Goal: Find specific page/section: Find specific page/section

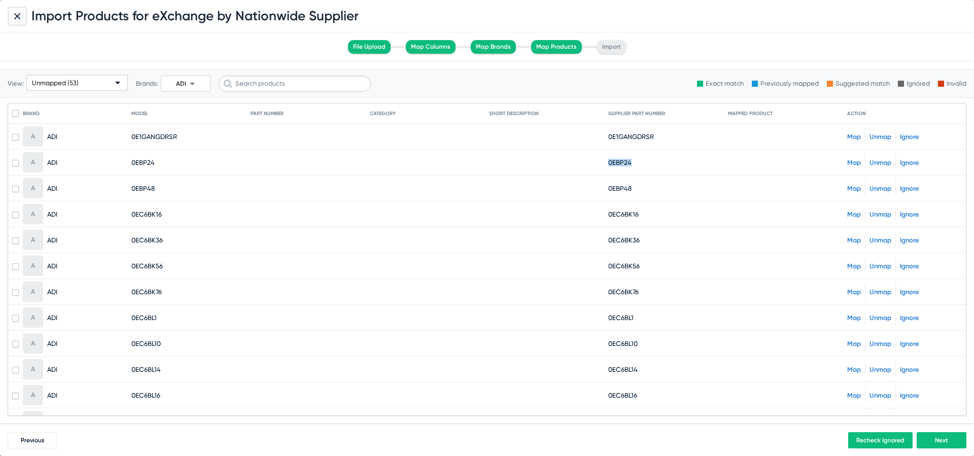
click at [19, 13] on icon at bounding box center [17, 16] width 6 height 6
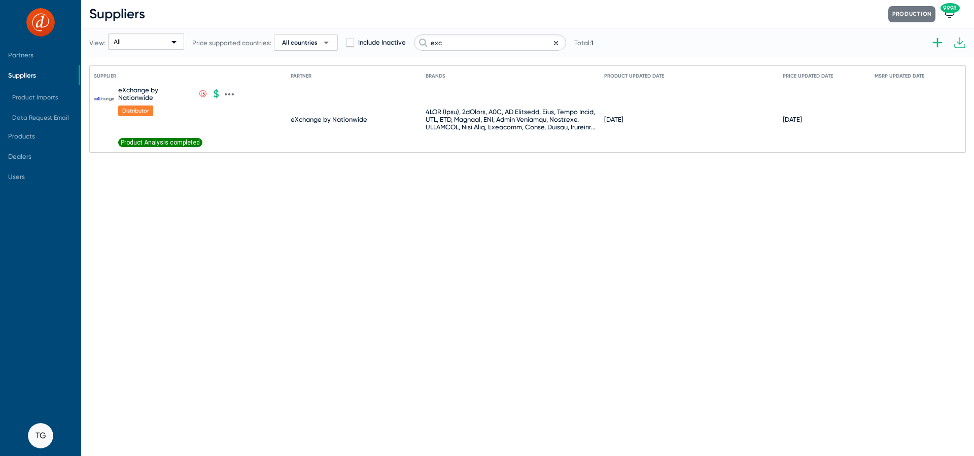
click at [157, 142] on span "Product Analysis completed" at bounding box center [160, 142] width 84 height 9
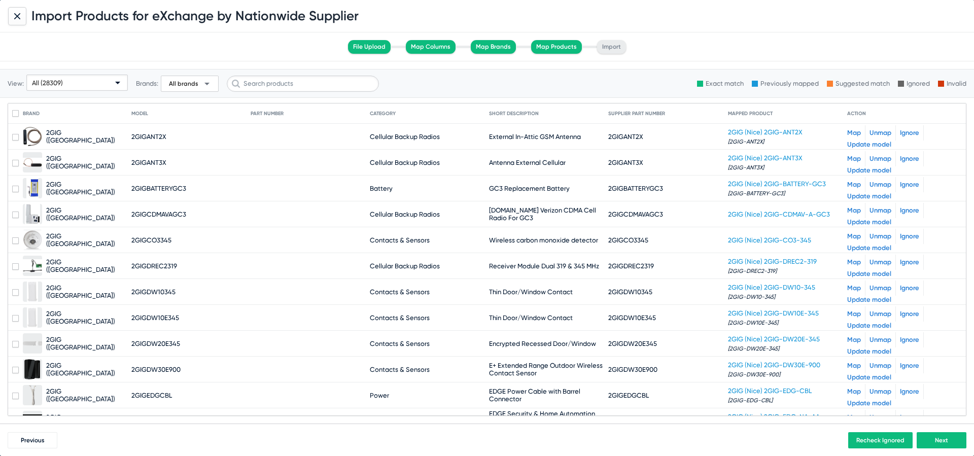
click at [73, 82] on div "All (28309)" at bounding box center [72, 83] width 81 height 16
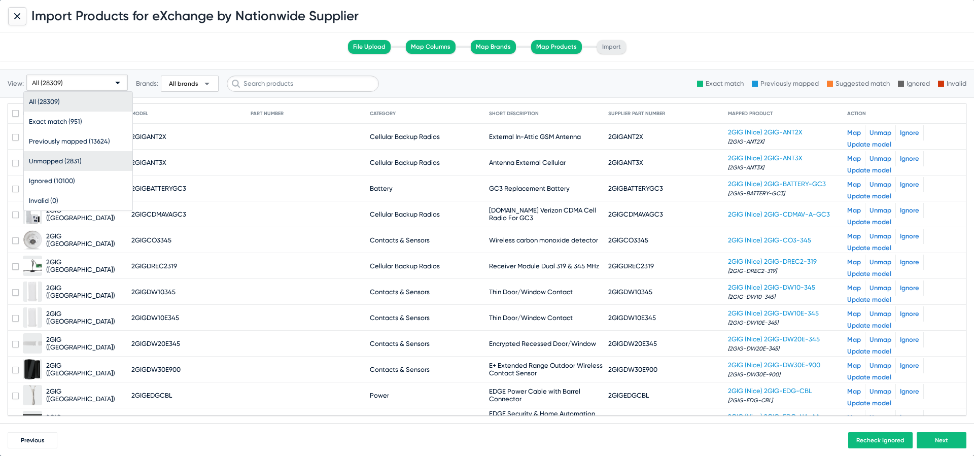
click at [103, 163] on span "Unmapped (2831)" at bounding box center [78, 161] width 98 height 20
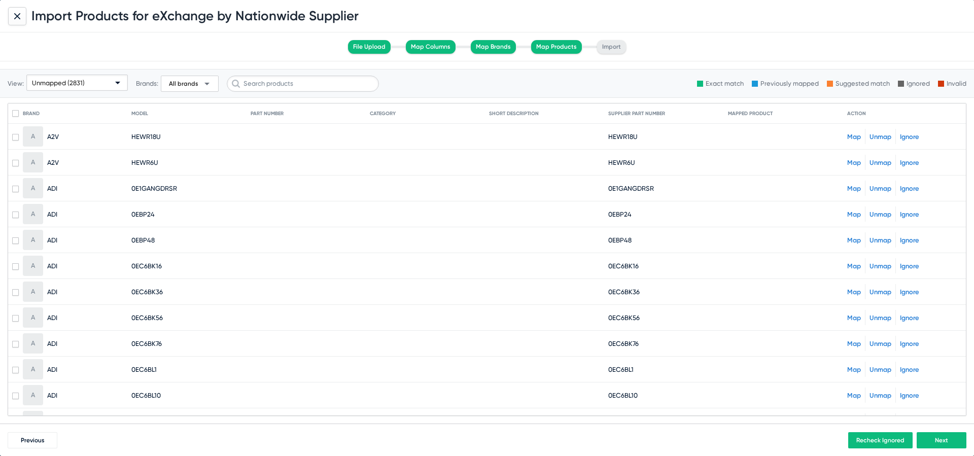
click at [15, 21] on div at bounding box center [17, 16] width 18 height 18
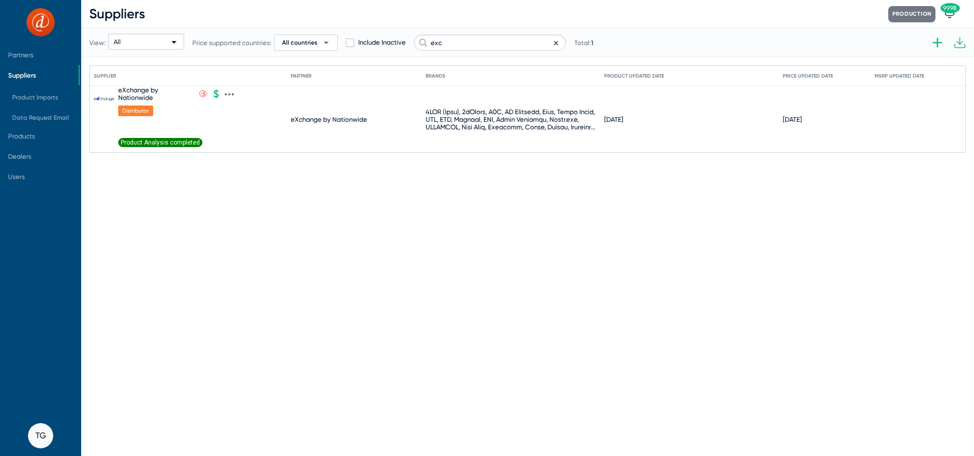
click at [229, 94] on icon at bounding box center [229, 94] width 2 height 3
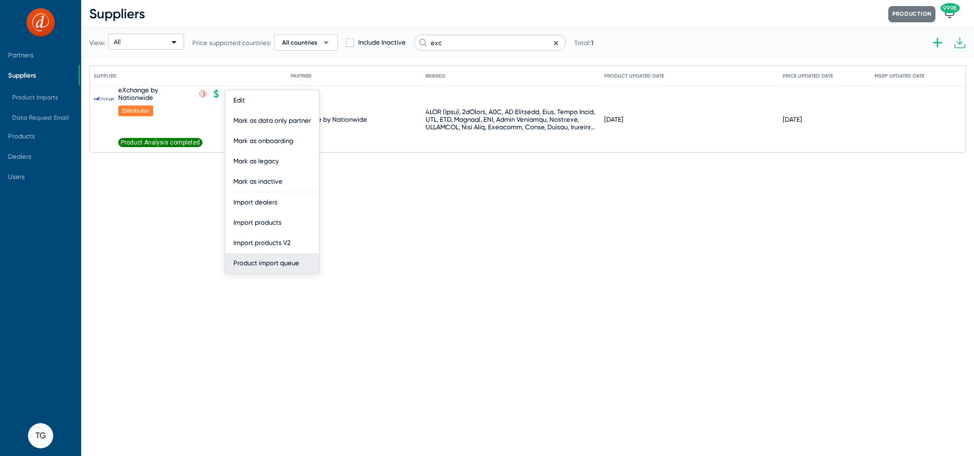
click at [277, 262] on button "Product import queue" at bounding box center [272, 263] width 94 height 20
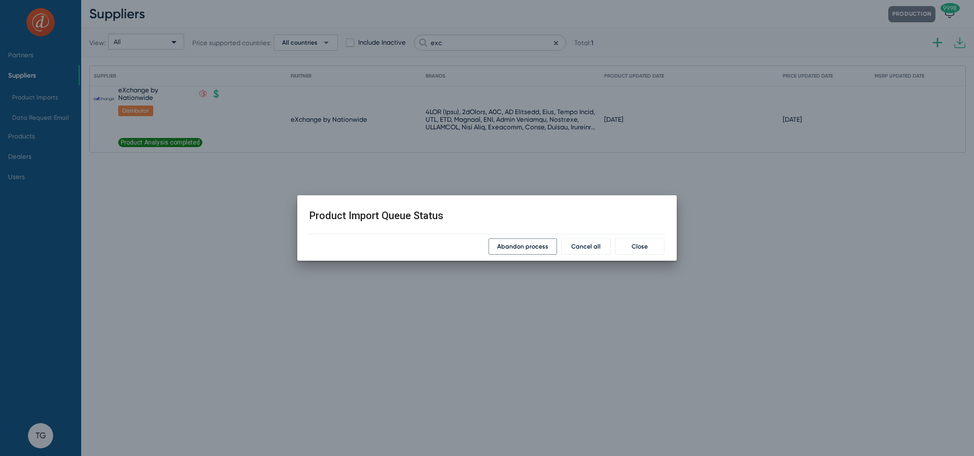
click at [535, 246] on span "Abandon process" at bounding box center [522, 246] width 51 height 7
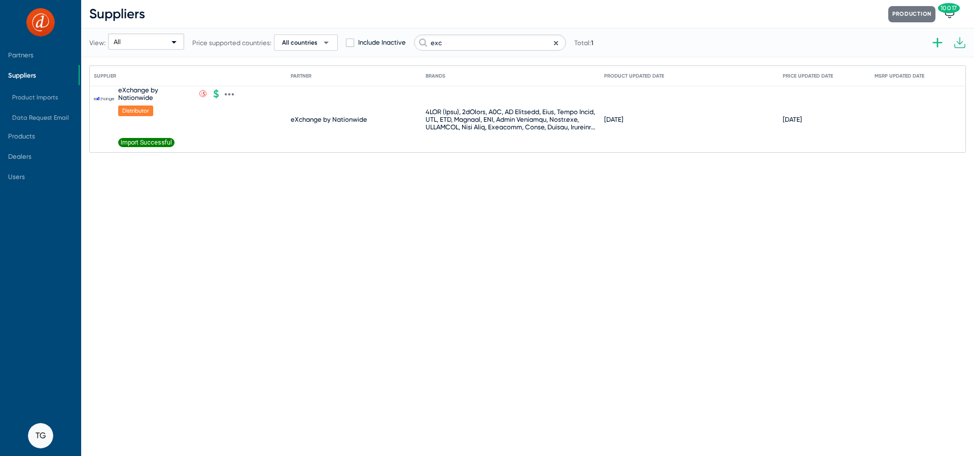
click at [148, 141] on span "Import Successful" at bounding box center [146, 142] width 56 height 9
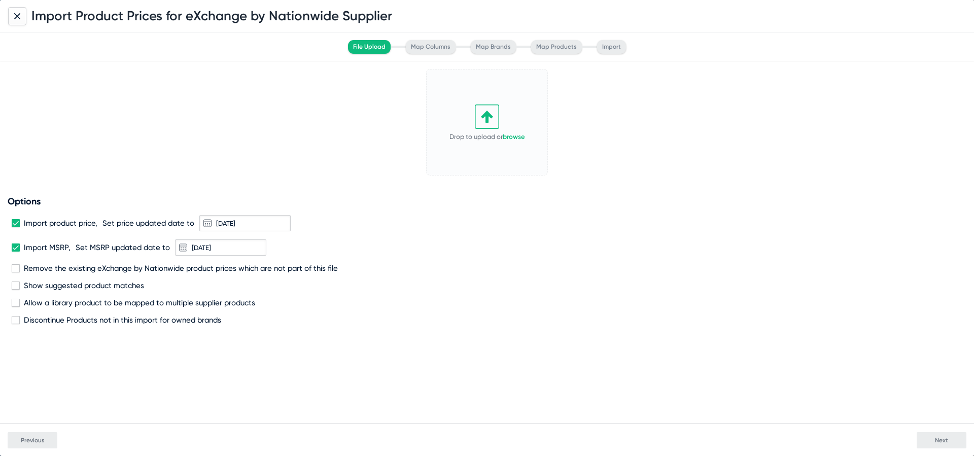
click at [87, 221] on span "Import product price," at bounding box center [61, 223] width 74 height 9
click at [16, 227] on input "Import product price," at bounding box center [15, 227] width 1 height 1
checkbox input "false"
click at [53, 246] on span "Import MSRP," at bounding box center [47, 247] width 47 height 9
click at [16, 252] on input "Import MSRP," at bounding box center [15, 252] width 1 height 1
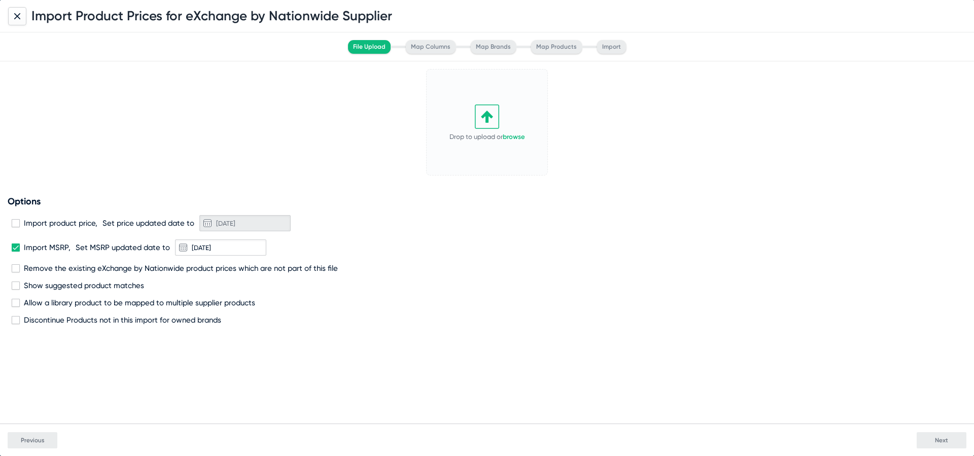
checkbox input "false"
click at [62, 268] on span "Remove the existing eXchange by Nationwide product prices which are not part of…" at bounding box center [181, 268] width 314 height 9
click at [16, 272] on input "Remove the existing eXchange by Nationwide product prices which are not part of…" at bounding box center [15, 272] width 1 height 1
checkbox input "true"
click at [63, 318] on span "Discontinue Products not in this import for owned brands" at bounding box center [122, 320] width 197 height 9
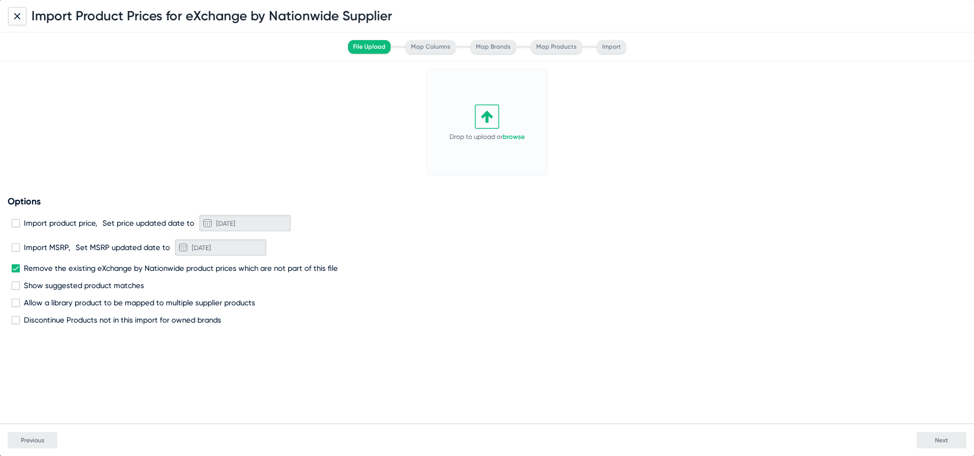
click at [16, 324] on input "Discontinue Products not in this import for owned brands" at bounding box center [15, 324] width 1 height 1
checkbox input "true"
click at [489, 125] on icon at bounding box center [487, 116] width 24 height 24
click at [18, 16] on icon at bounding box center [17, 15] width 5 height 5
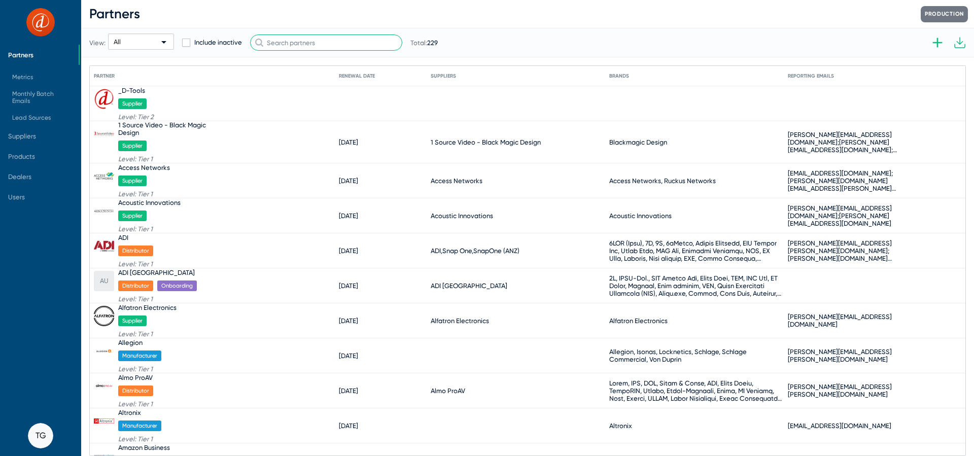
click at [282, 45] on input "text" at bounding box center [326, 42] width 152 height 16
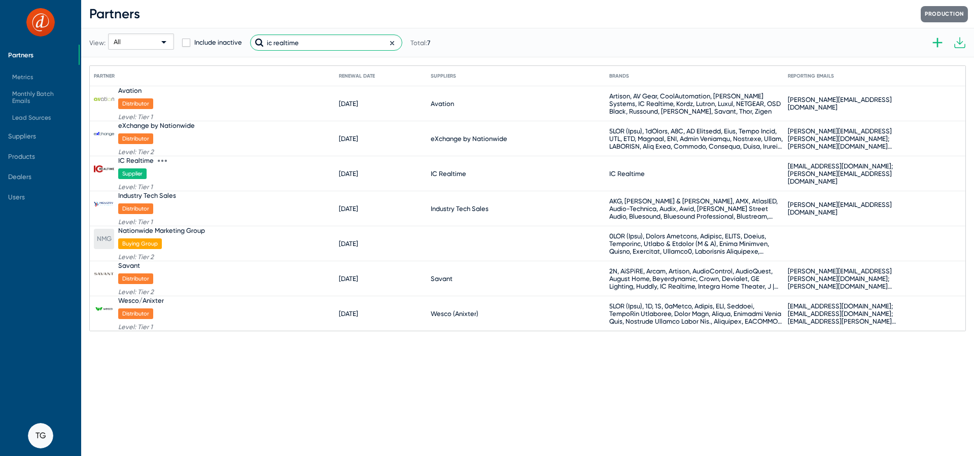
type input "ic realtime"
click at [141, 161] on div "IC Realtime" at bounding box center [136, 161] width 36 height 8
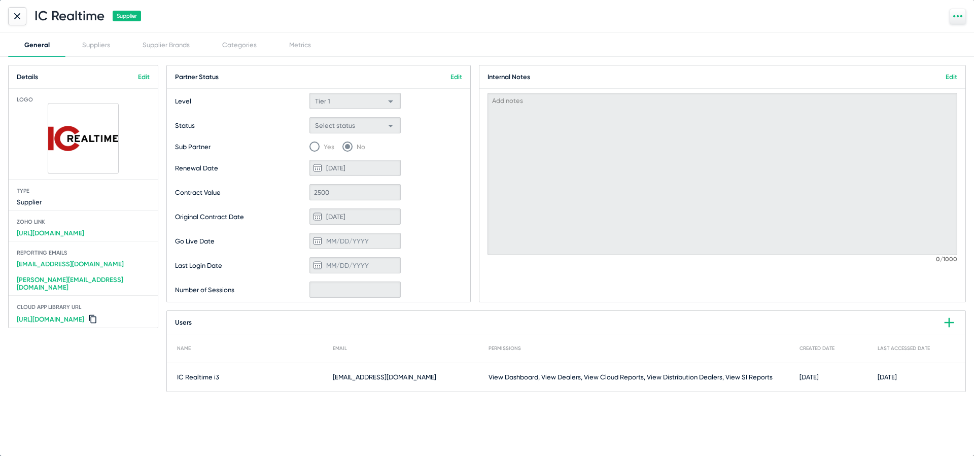
click at [16, 18] on icon at bounding box center [17, 16] width 6 height 6
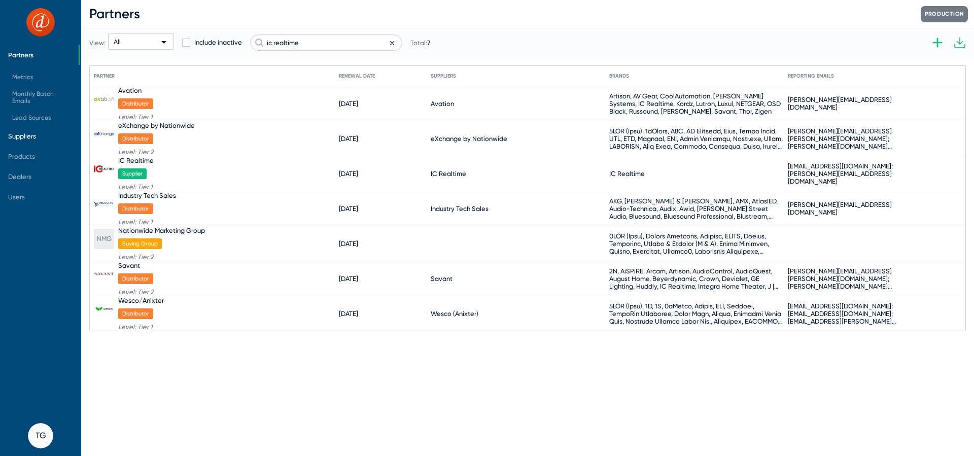
click at [22, 133] on span "Suppliers" at bounding box center [22, 136] width 28 height 8
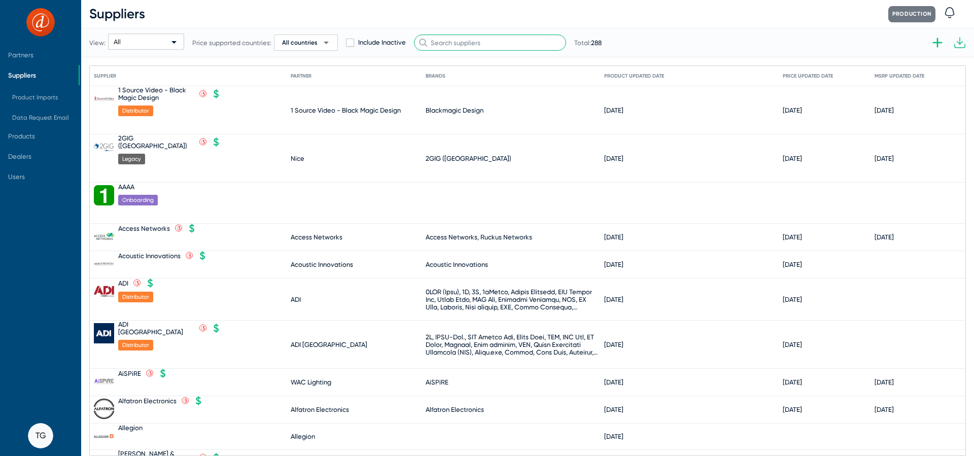
click at [496, 43] on input "text" at bounding box center [490, 42] width 152 height 16
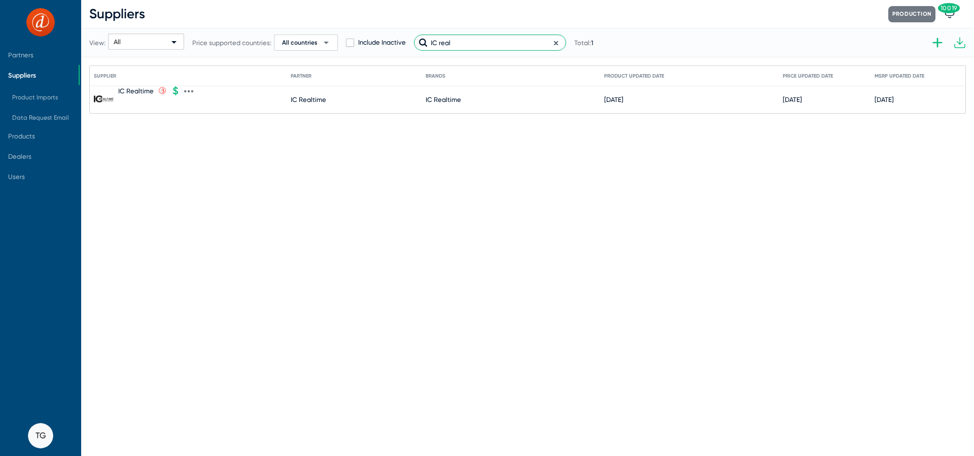
type input "IC real"
click at [140, 88] on div "IC Realtime" at bounding box center [136, 91] width 36 height 8
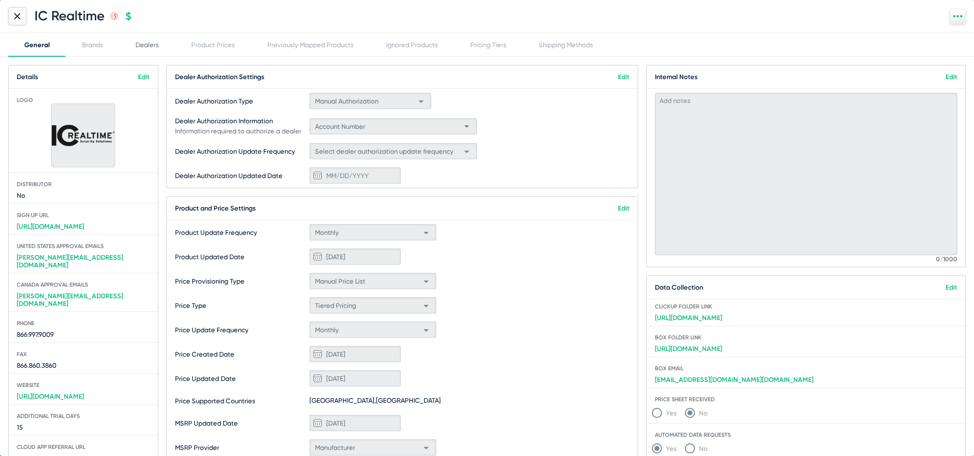
click at [142, 43] on div "Dealers" at bounding box center [146, 45] width 23 height 8
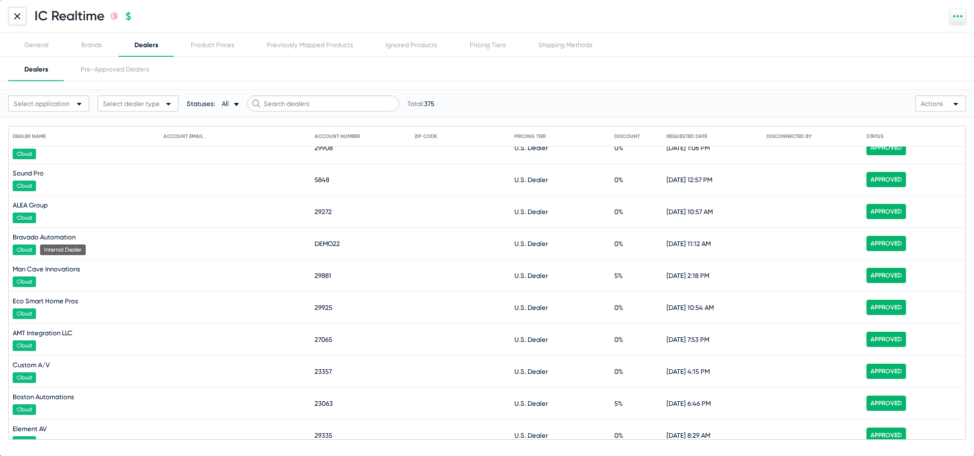
scroll to position [1333, 0]
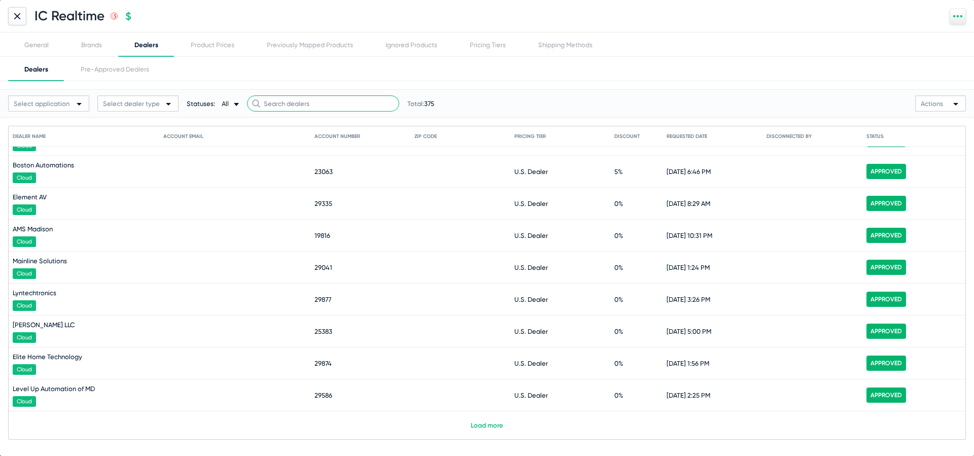
click at [300, 105] on input "text" at bounding box center [323, 103] width 152 height 16
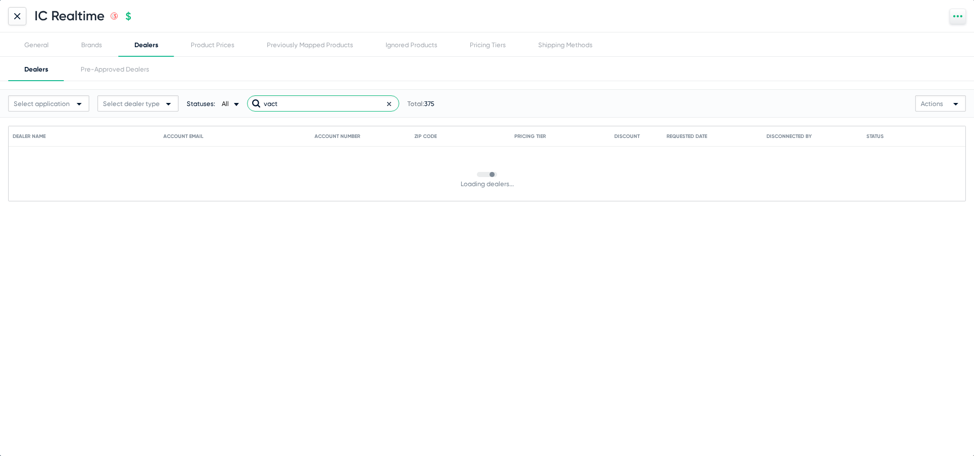
scroll to position [0, 0]
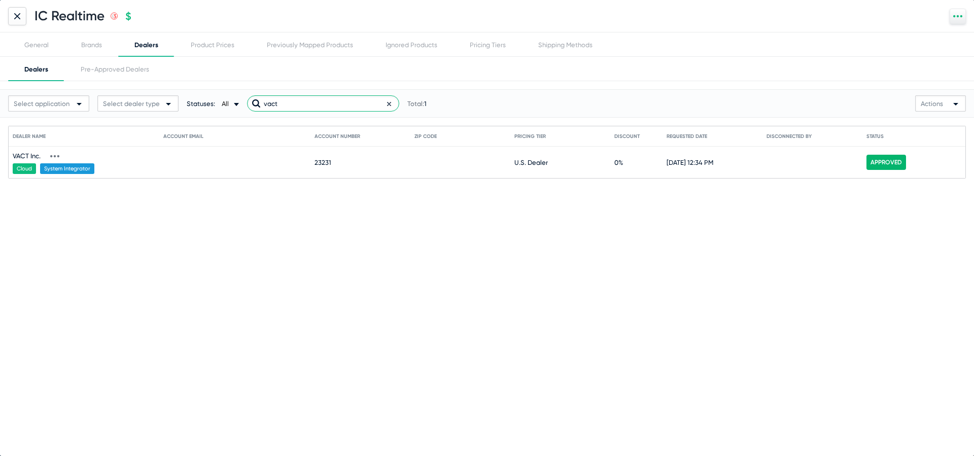
type input "vact"
click at [55, 155] on icon at bounding box center [54, 156] width 9 height 9
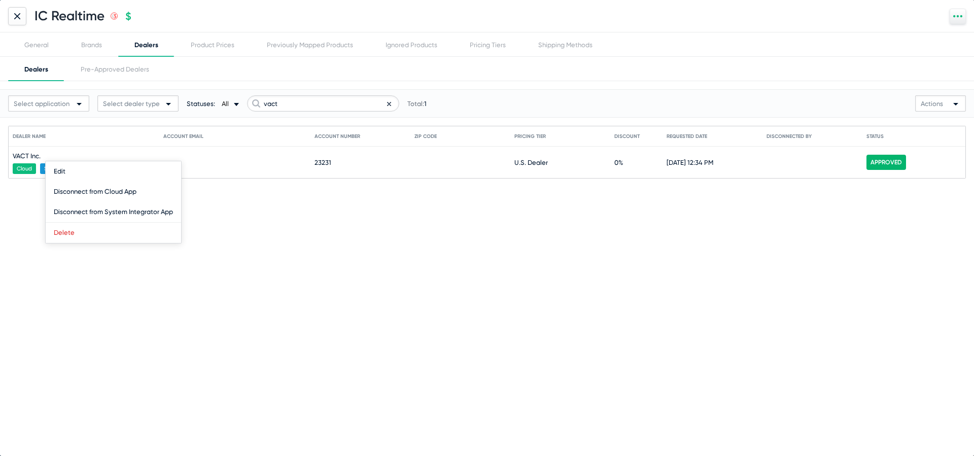
click at [79, 142] on div at bounding box center [487, 228] width 974 height 456
